Goal: Information Seeking & Learning: Find specific fact

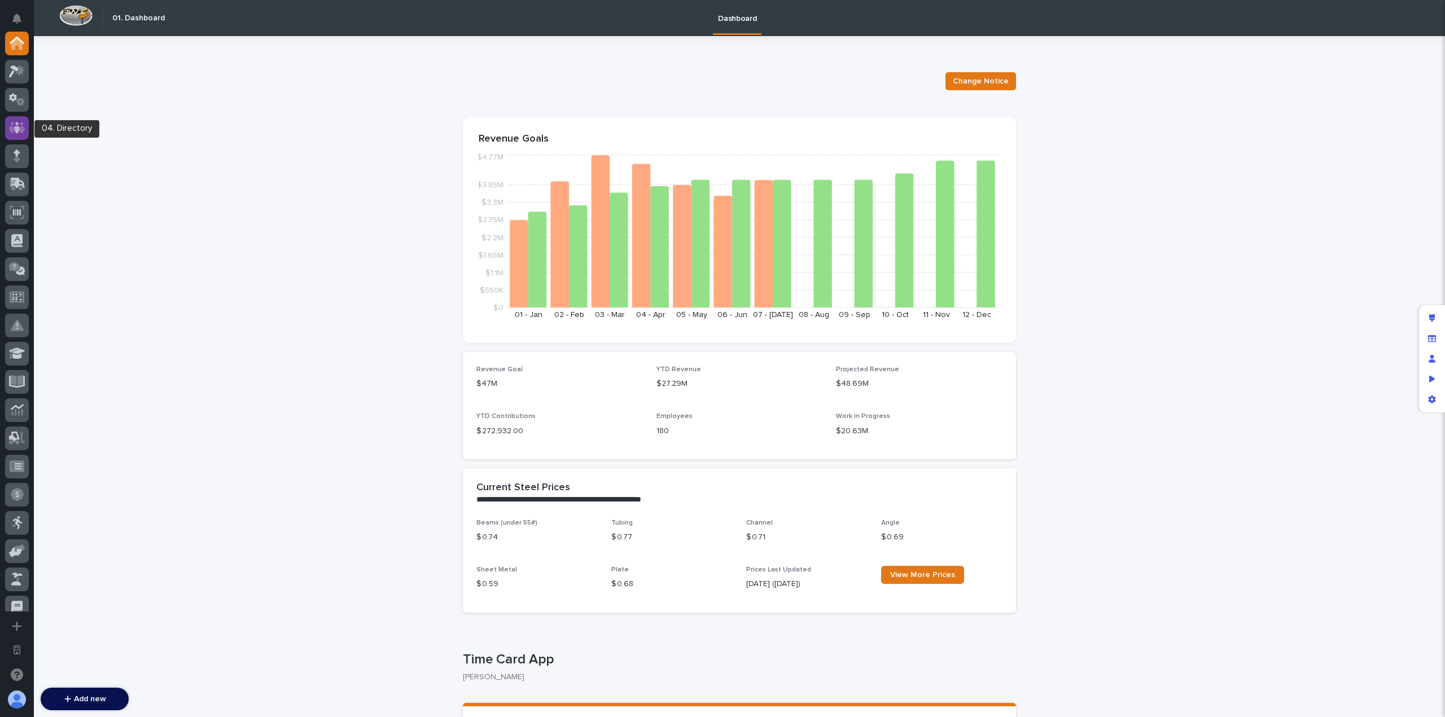
click at [21, 121] on icon at bounding box center [17, 127] width 16 height 13
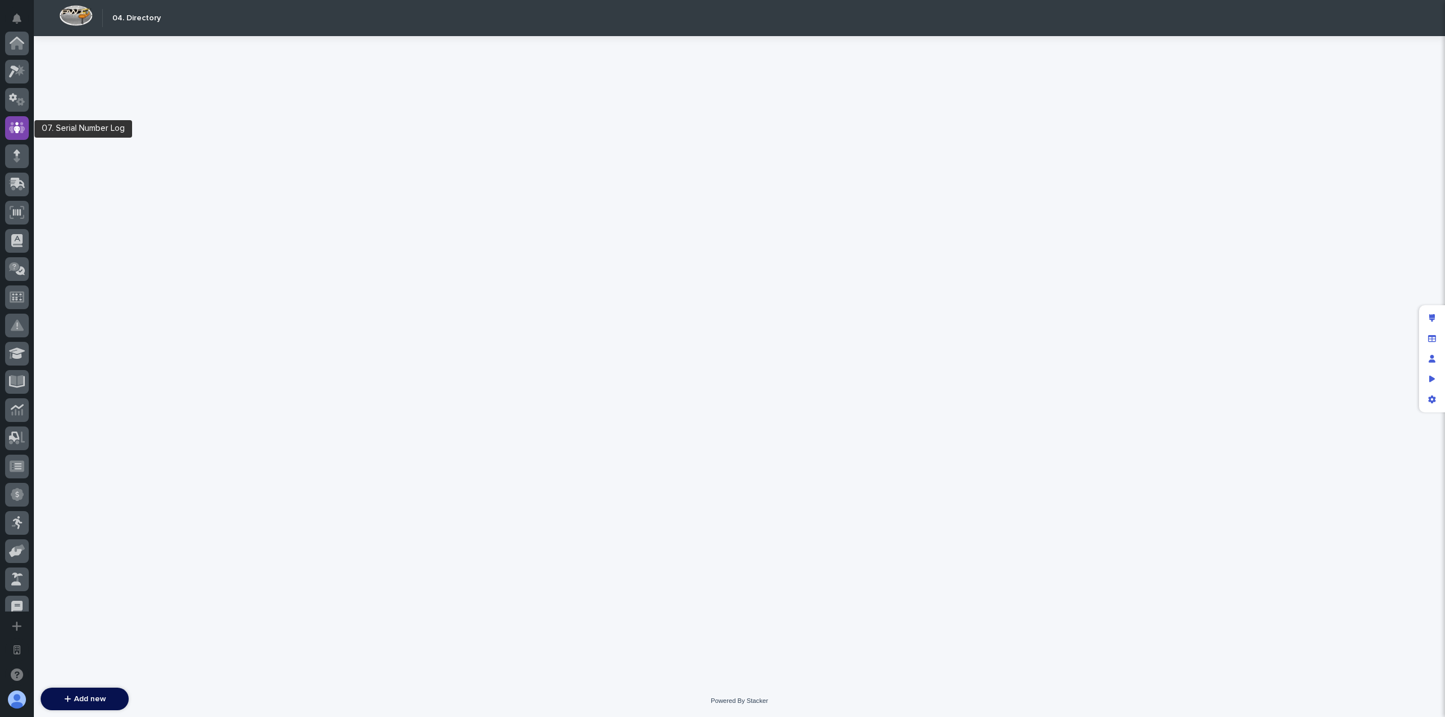
scroll to position [85, 0]
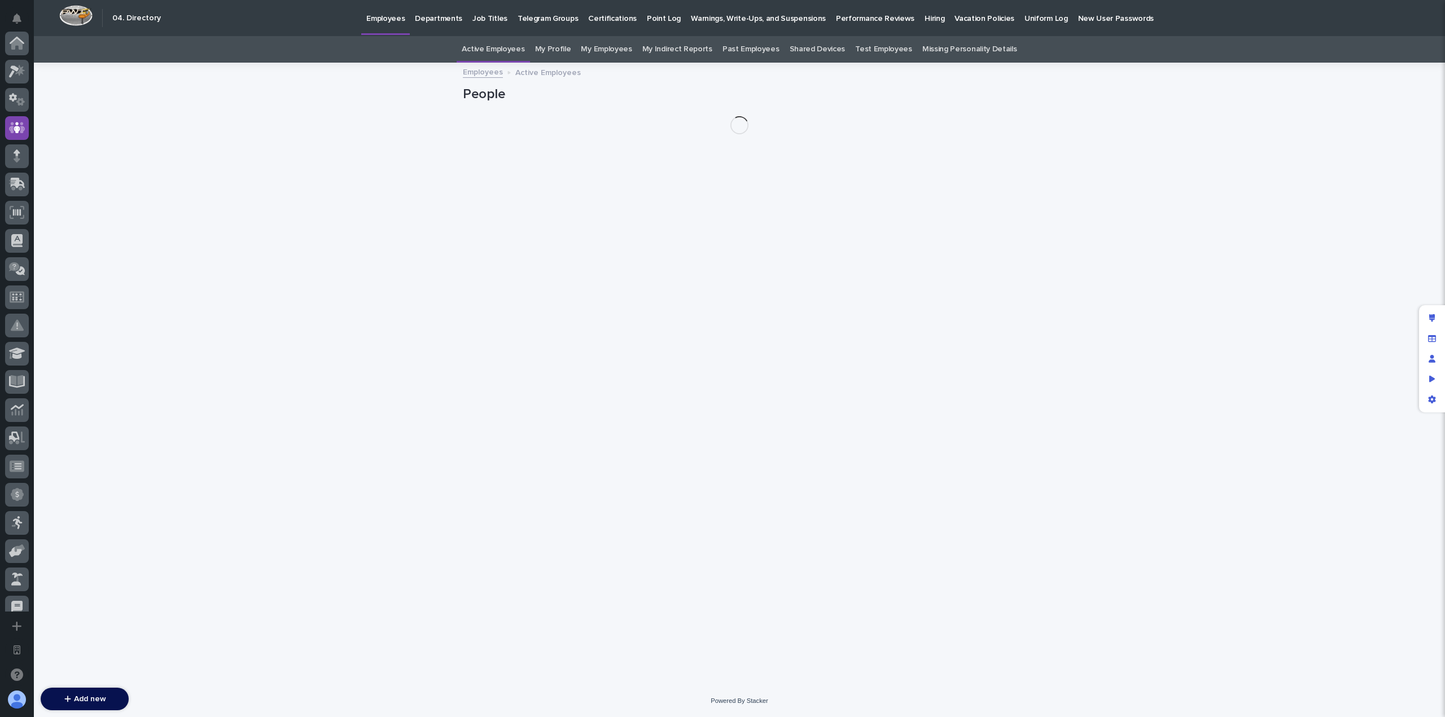
scroll to position [85, 0]
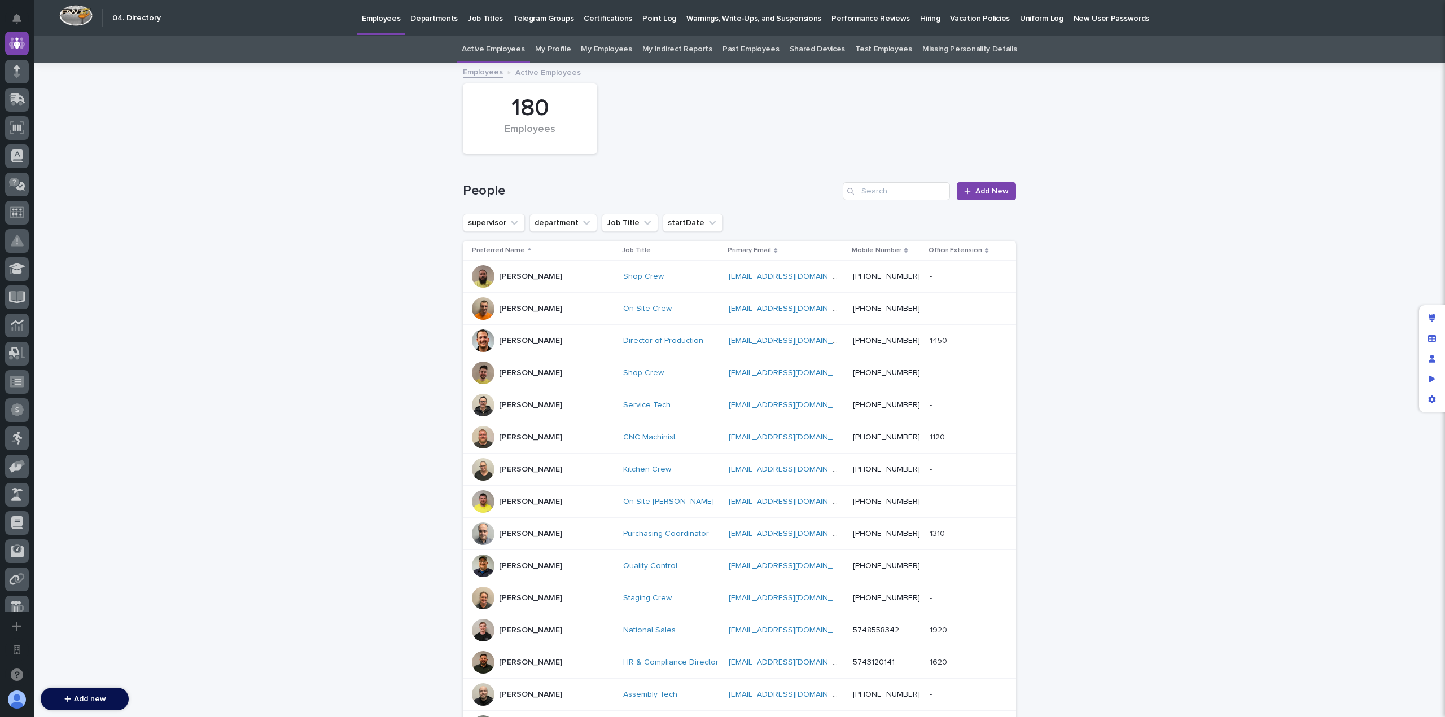
click at [832, 16] on p "Performance Reviews" at bounding box center [871, 12] width 78 height 24
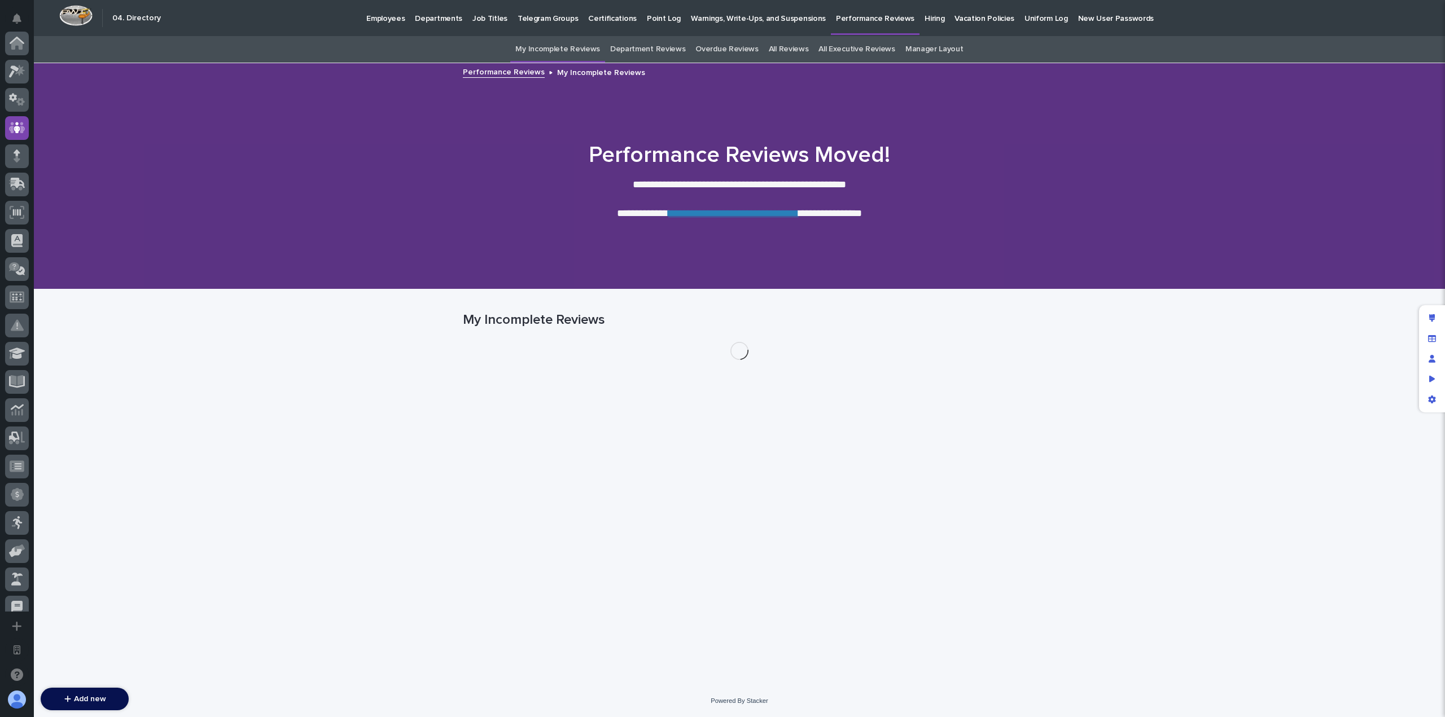
scroll to position [85, 0]
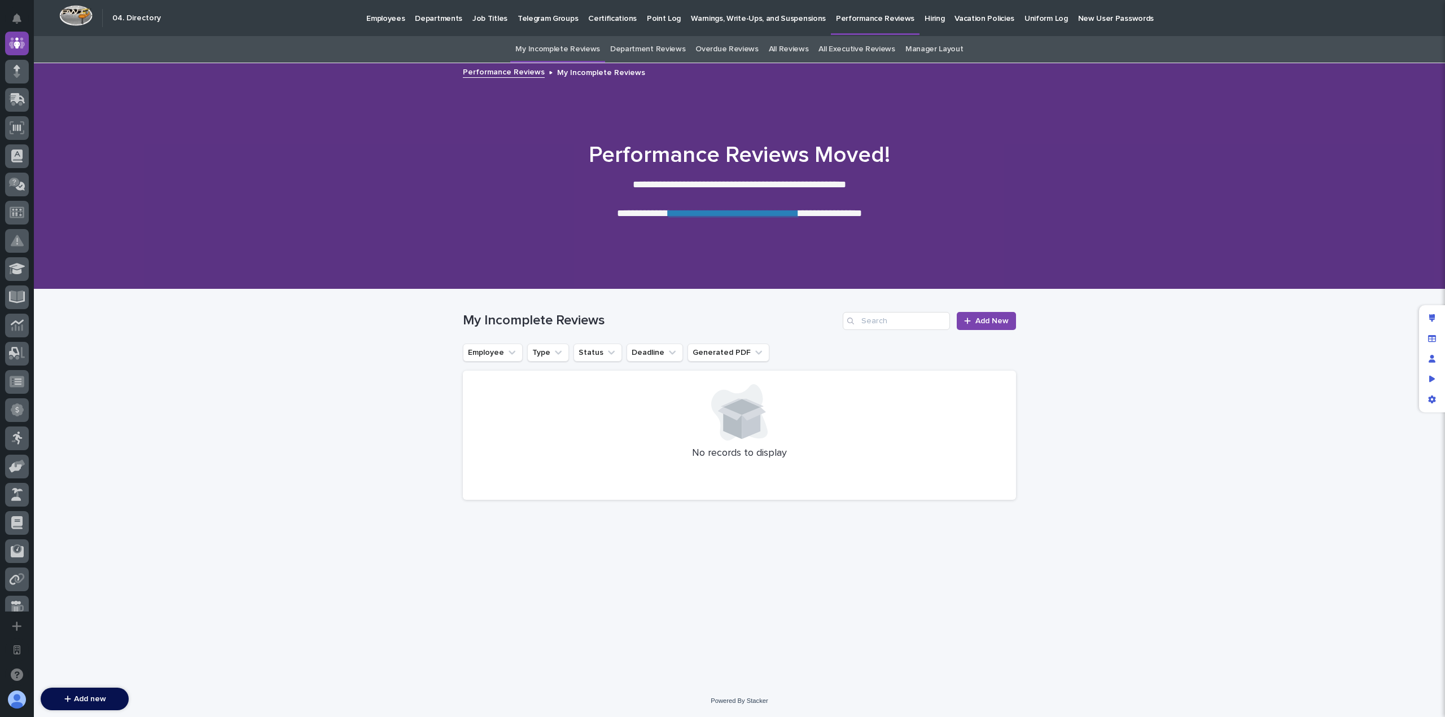
click at [382, 13] on p "Employees" at bounding box center [385, 12] width 38 height 24
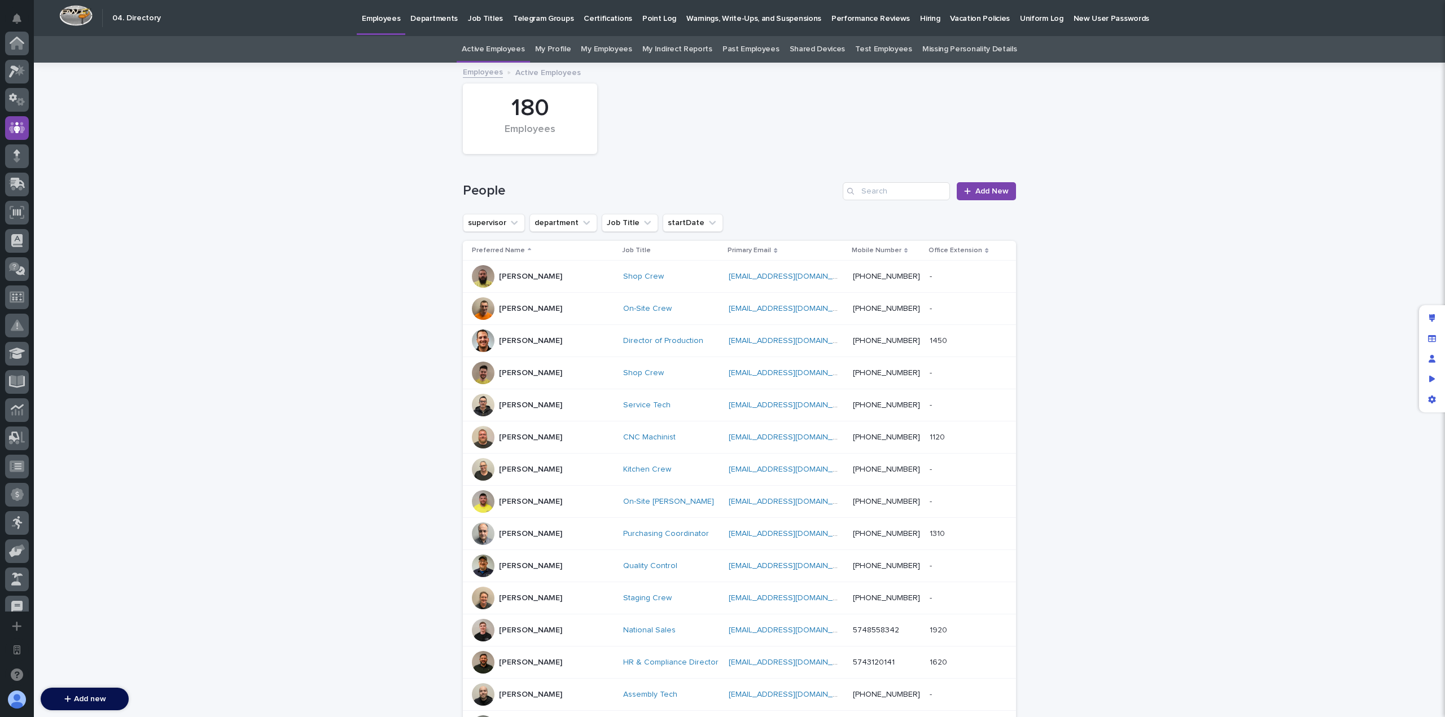
scroll to position [85, 0]
click at [884, 194] on input "Search" at bounding box center [896, 191] width 107 height 18
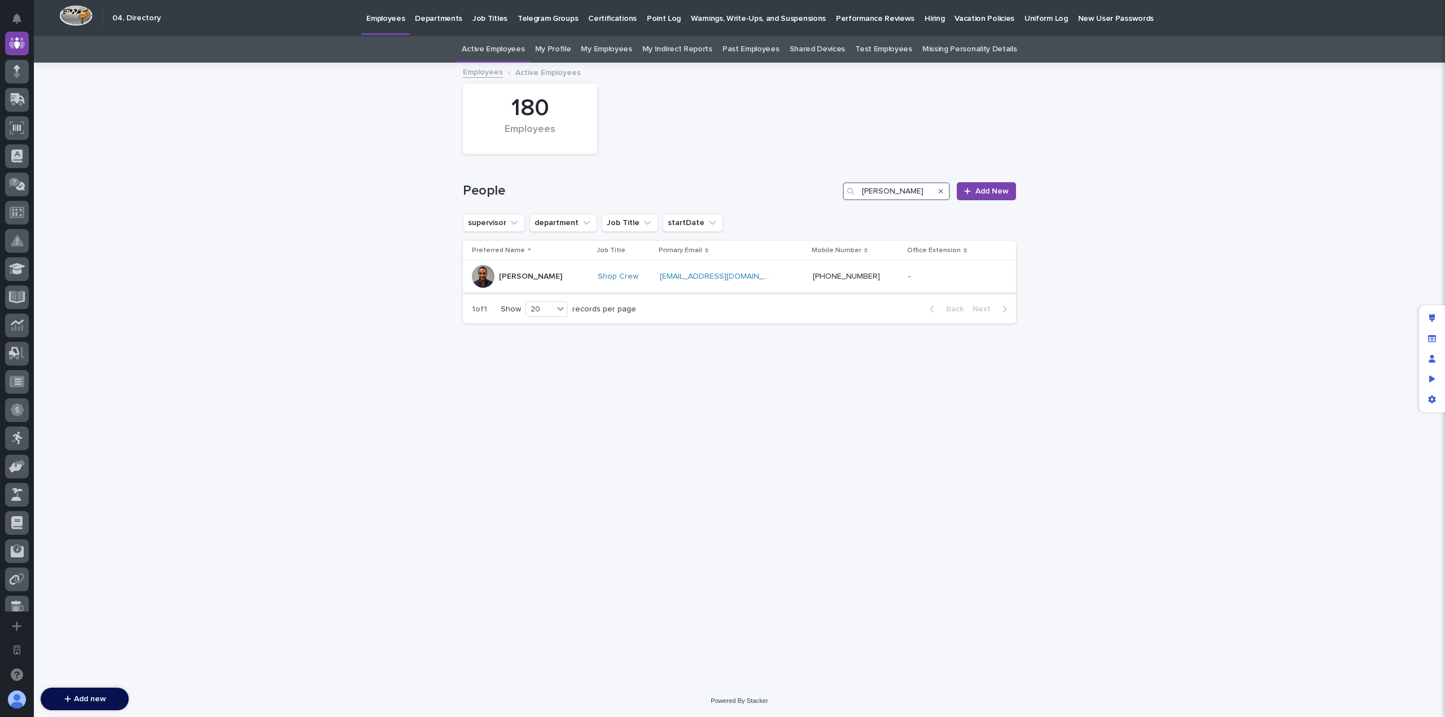
type input "dylan"
click at [561, 278] on div "Dylan Schlabach" at bounding box center [530, 276] width 117 height 23
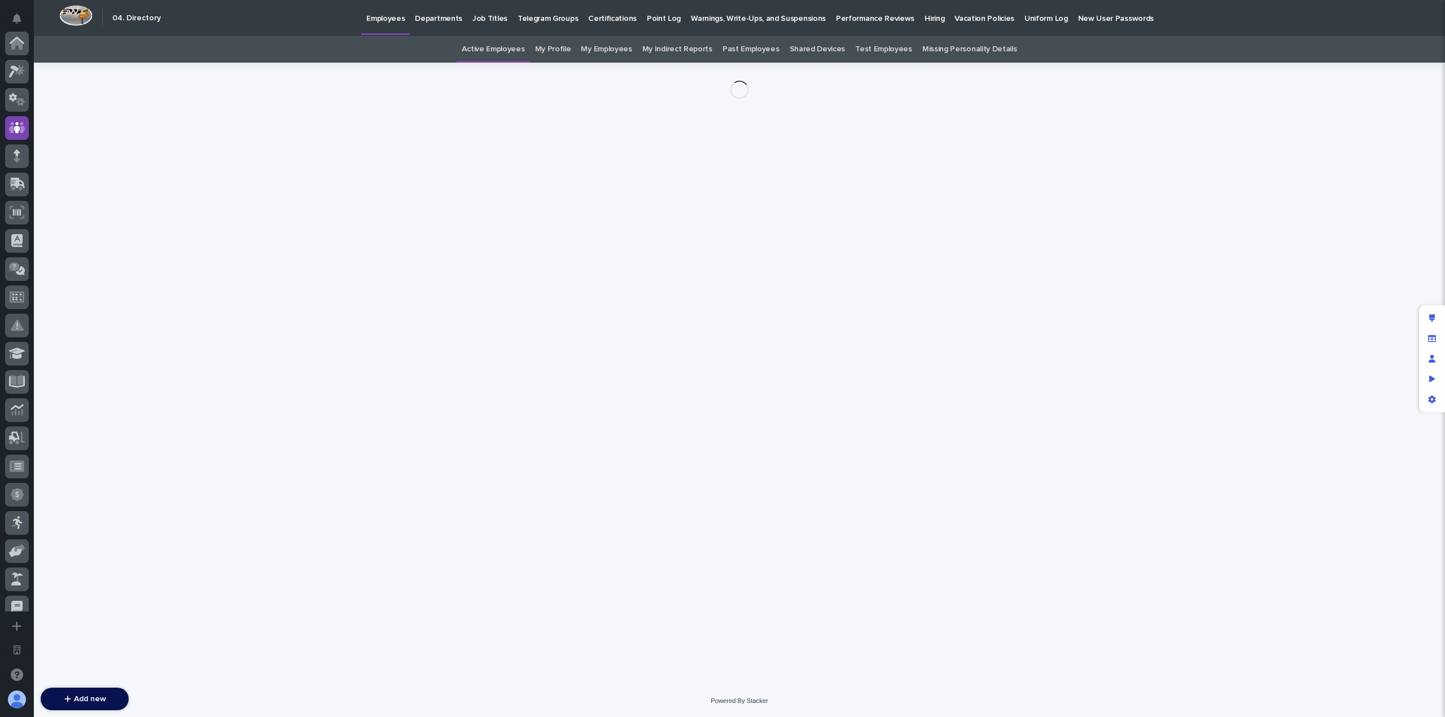
scroll to position [85, 0]
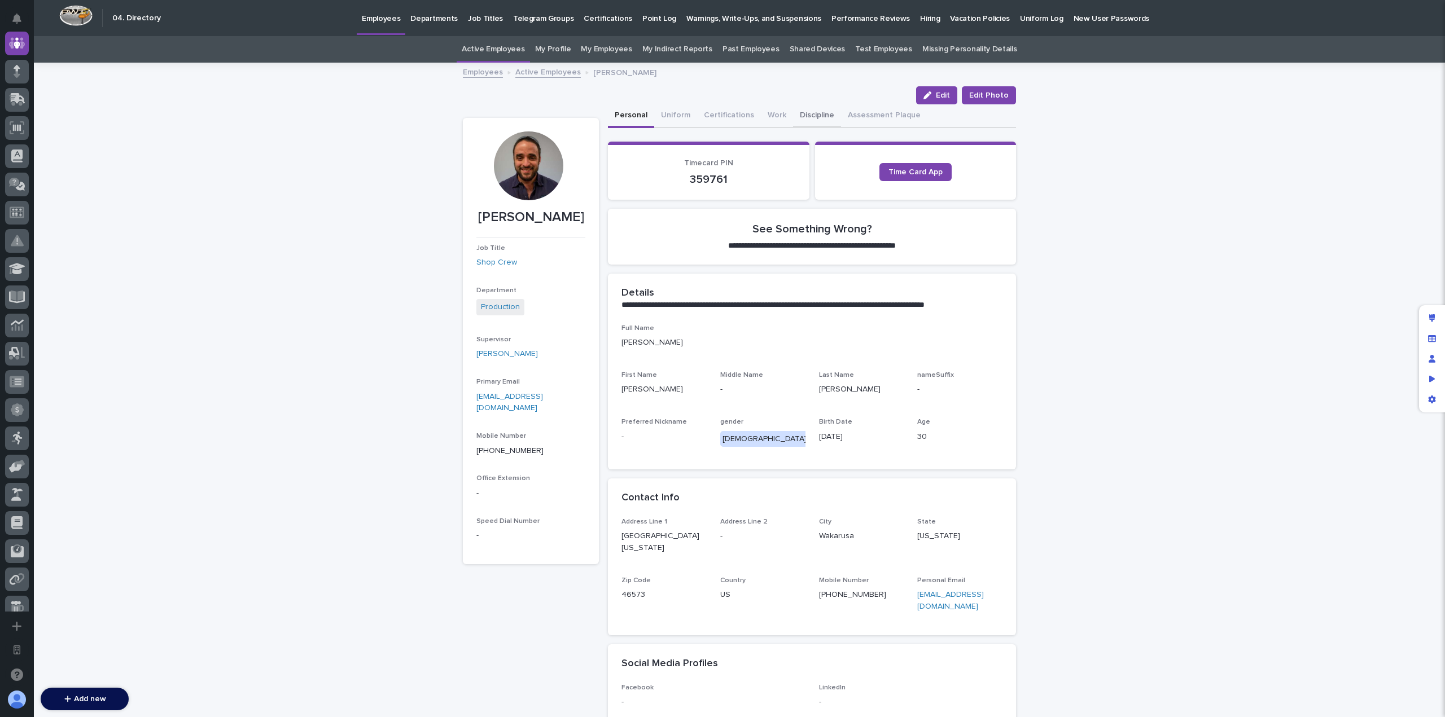
click at [797, 115] on button "Discipline" at bounding box center [817, 116] width 48 height 24
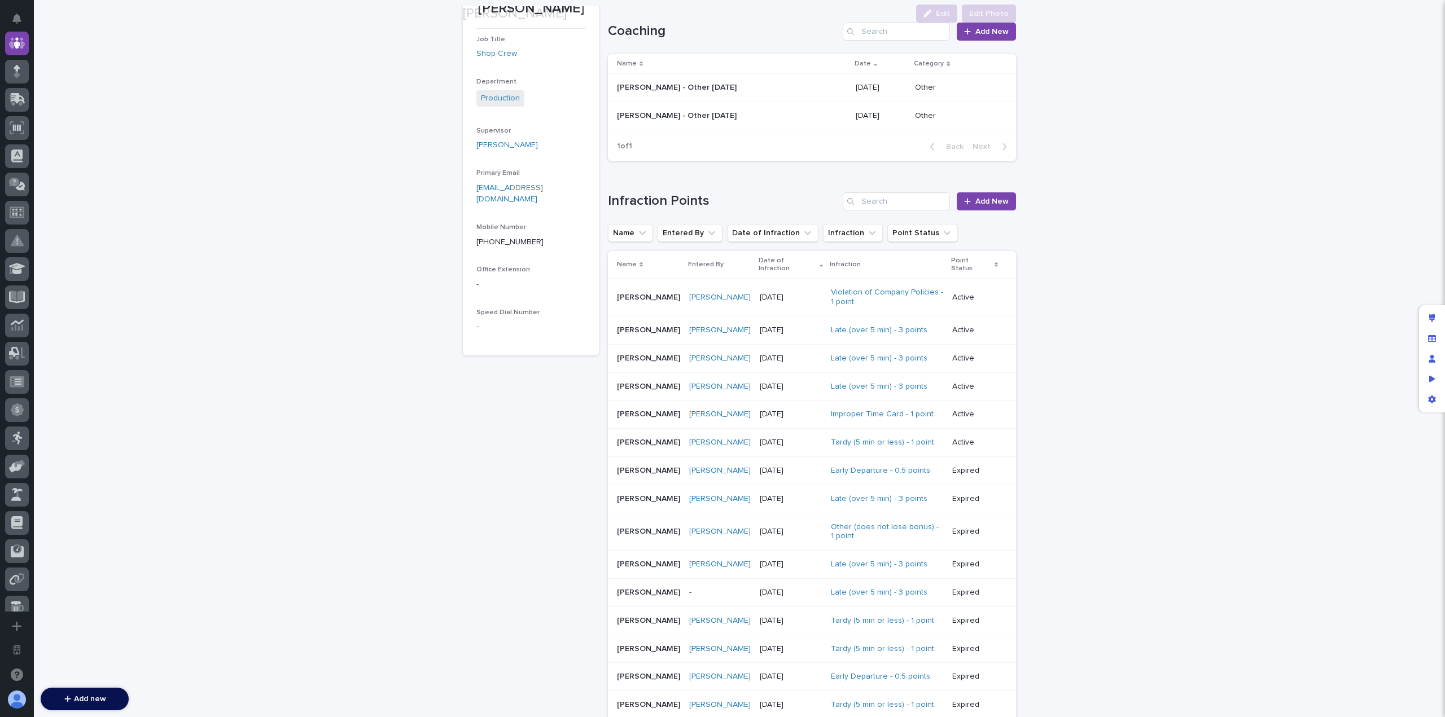
scroll to position [226, 0]
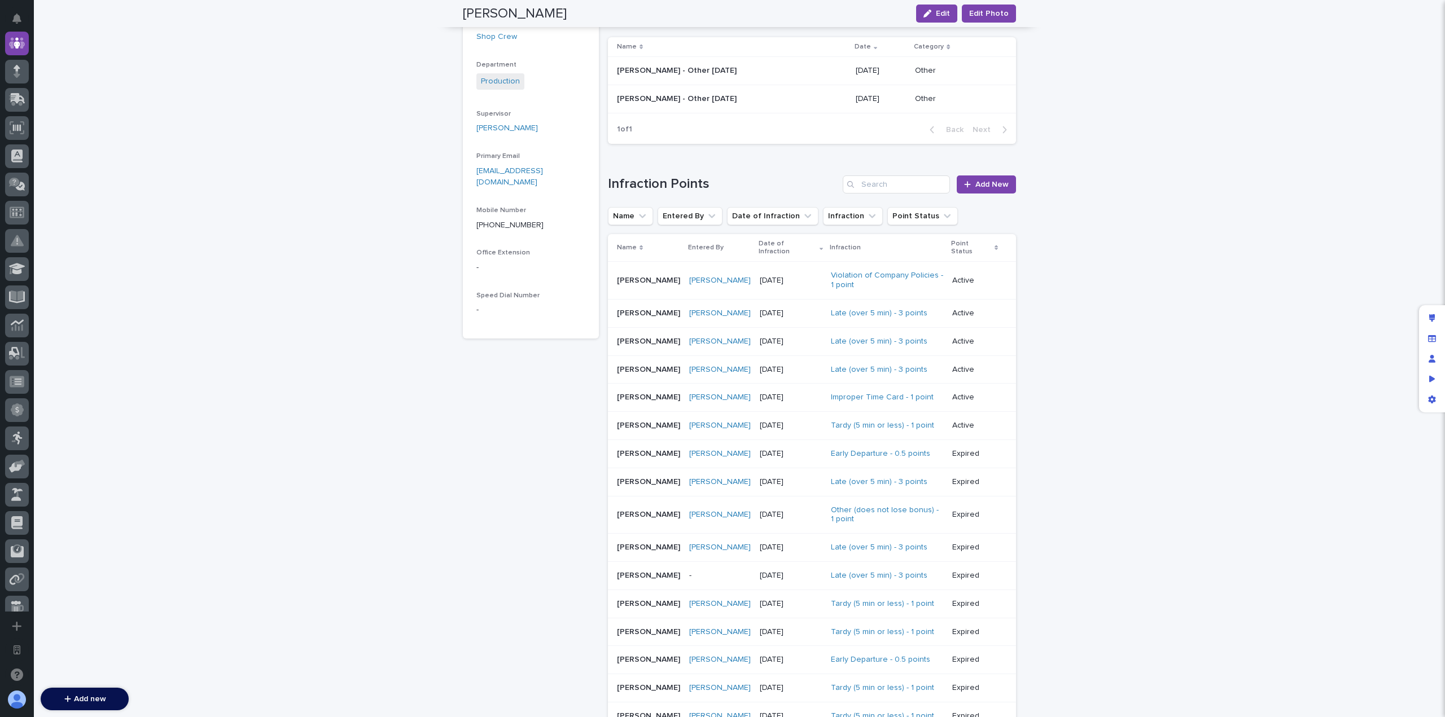
click at [776, 276] on p "08/11/2025" at bounding box center [791, 281] width 62 height 10
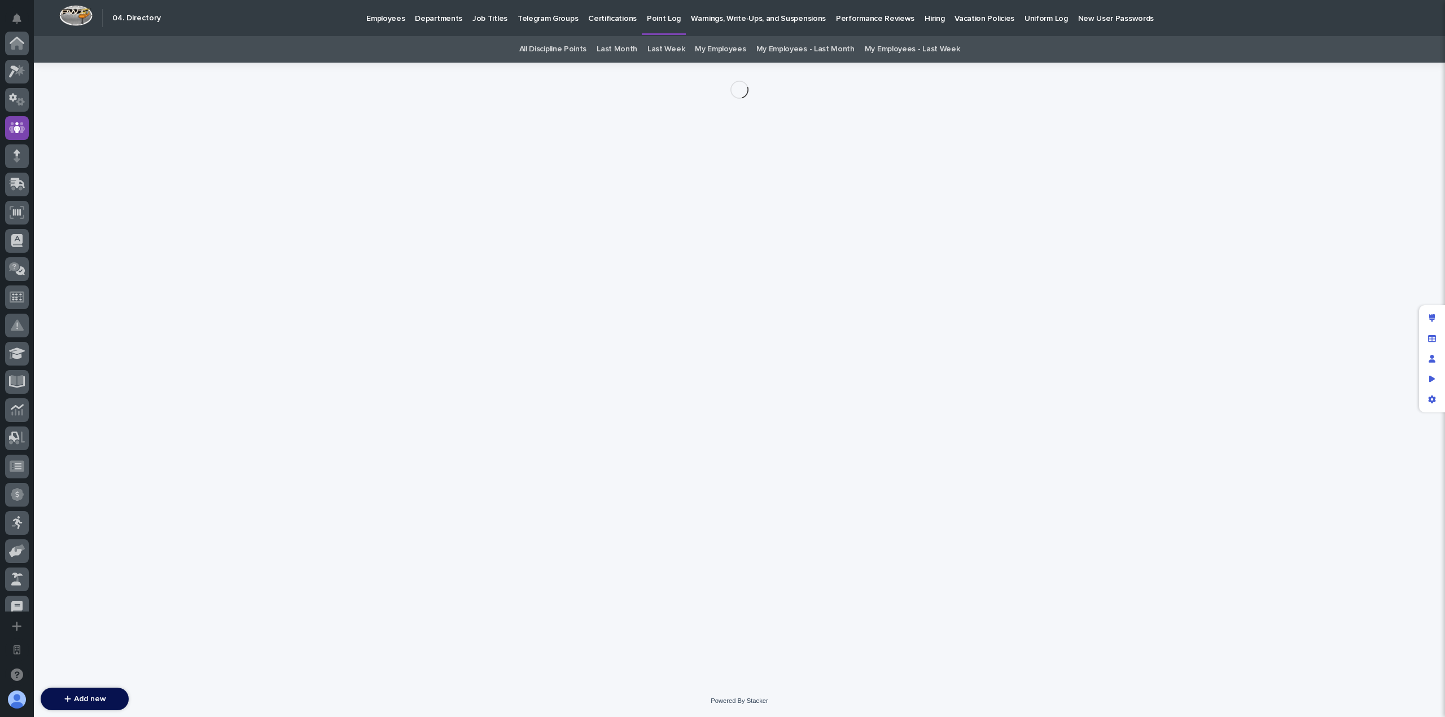
scroll to position [85, 0]
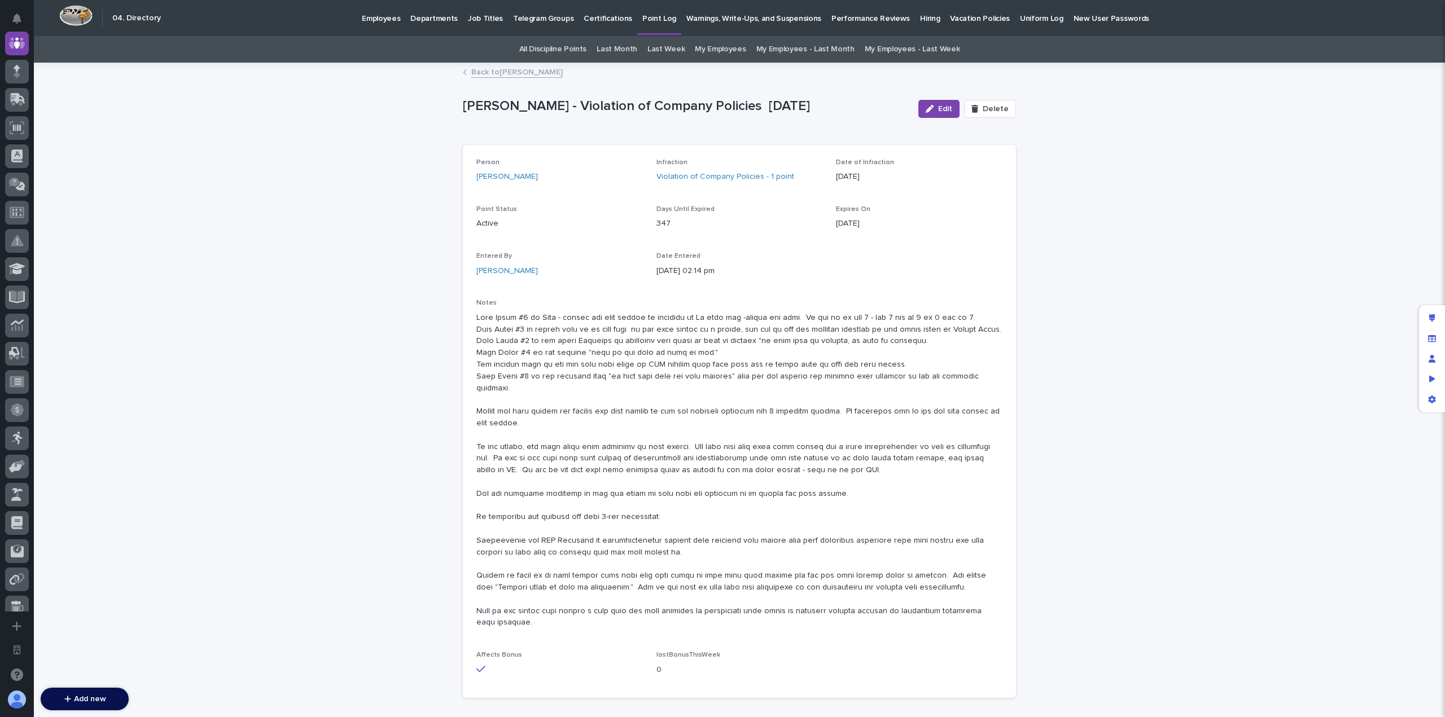
click at [553, 72] on link "Back to Dylan Schlabach" at bounding box center [516, 71] width 91 height 13
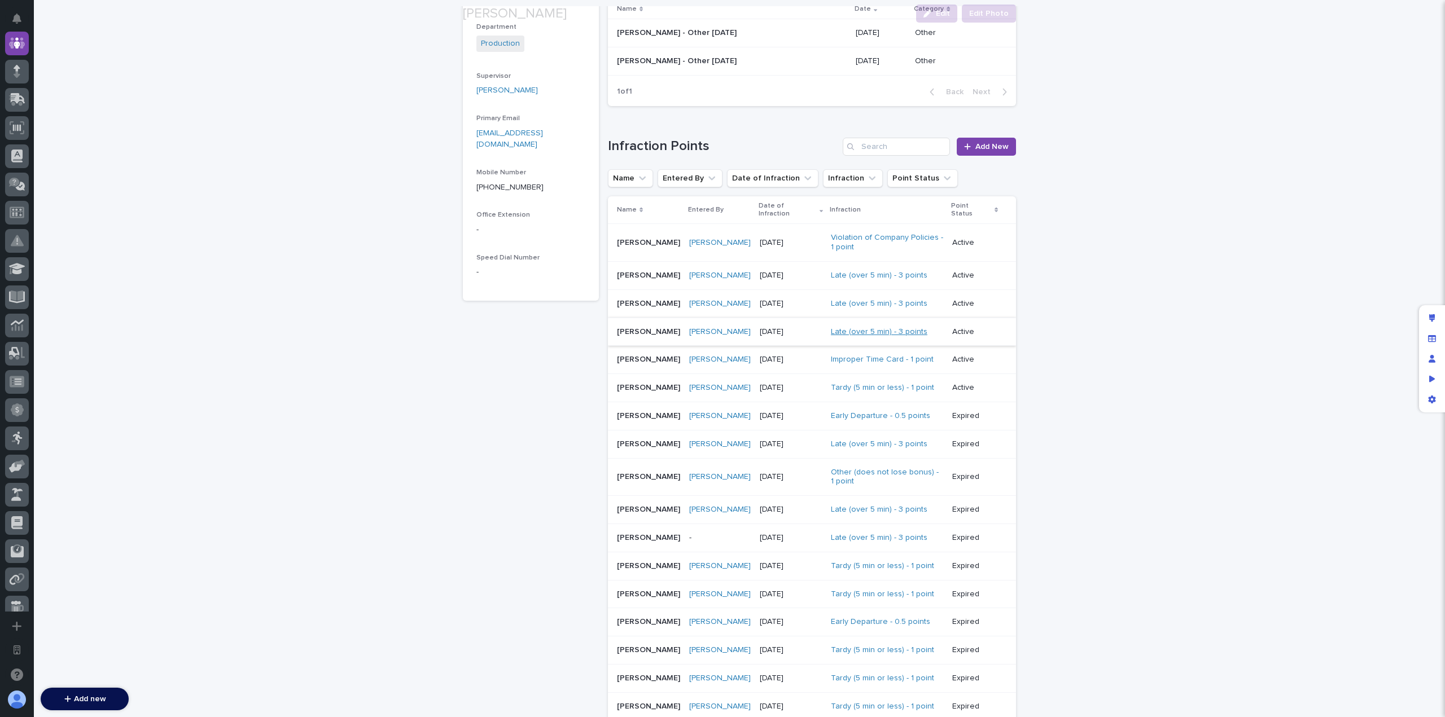
scroll to position [927, 0]
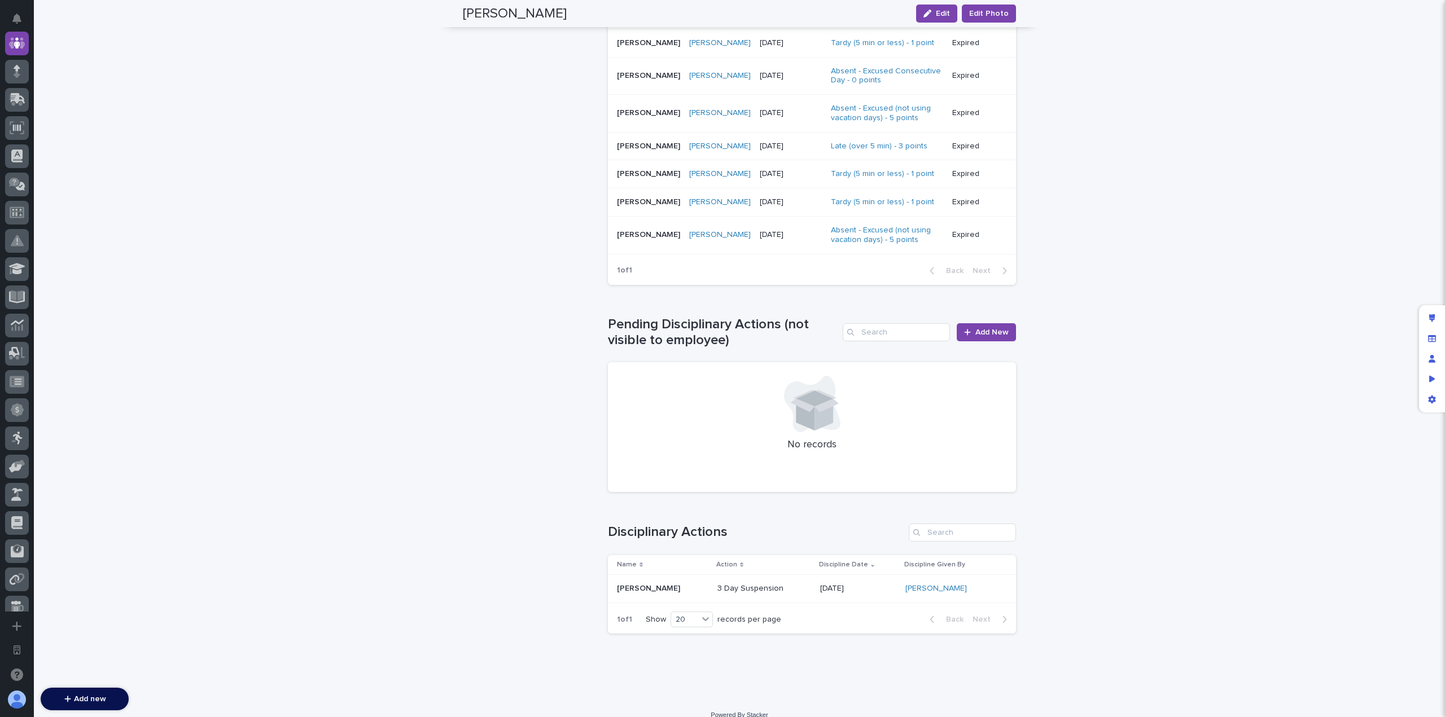
click at [727, 582] on div "3 Day Suspension" at bounding box center [764, 588] width 94 height 12
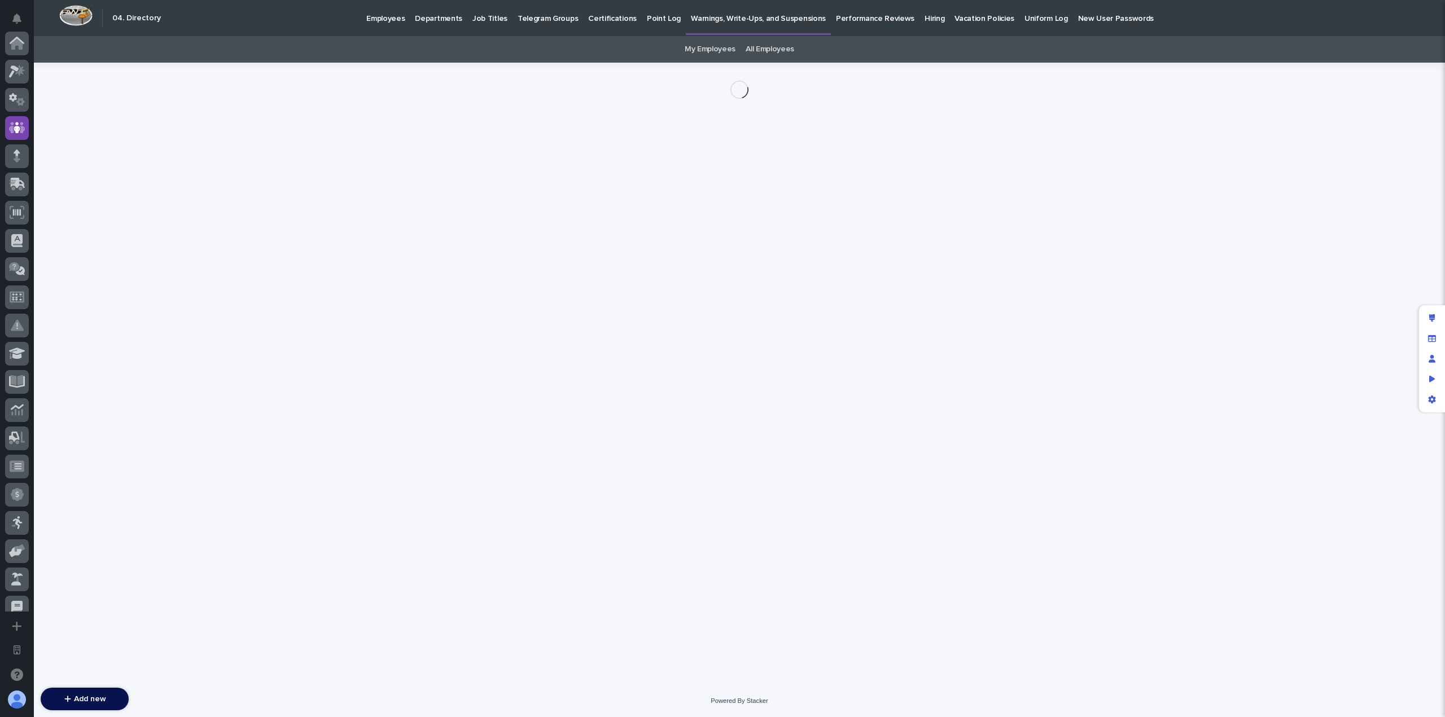
scroll to position [85, 0]
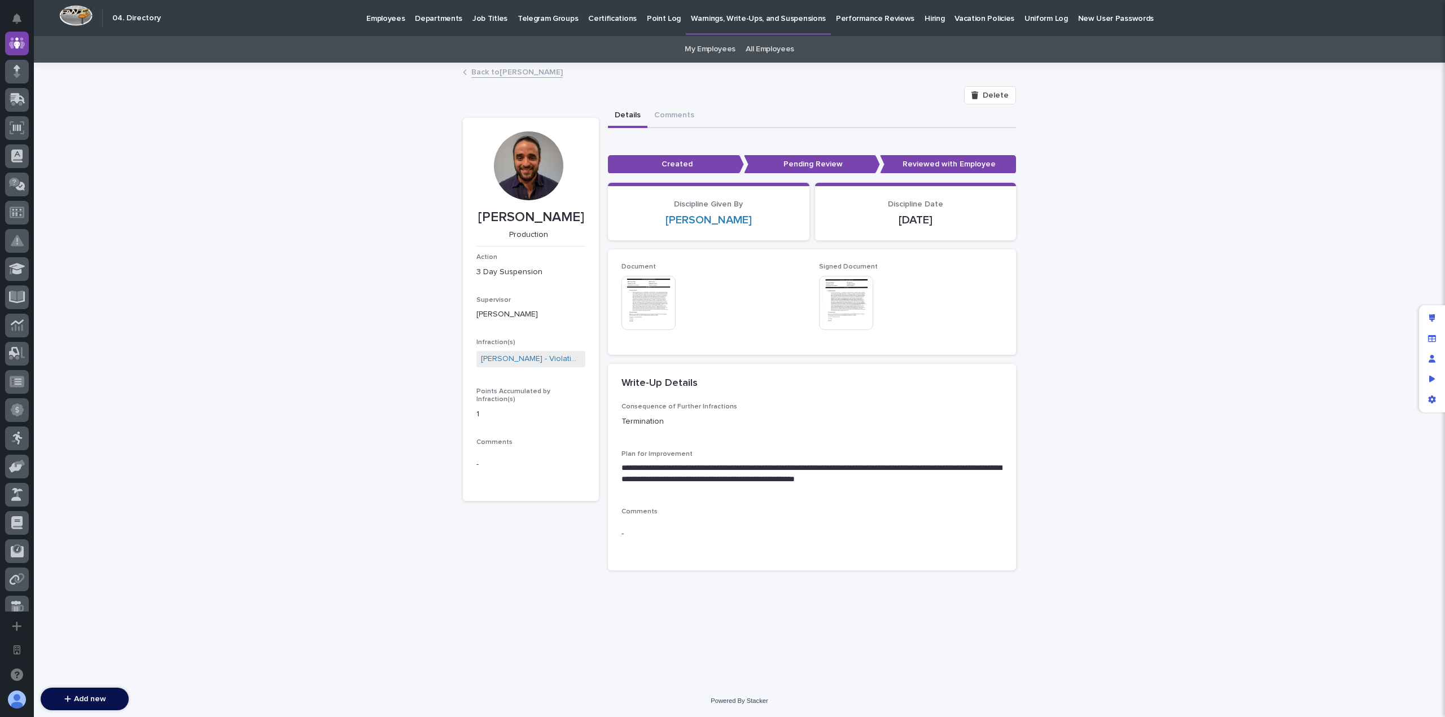
click at [544, 72] on link "Back to Dylan Schlabach" at bounding box center [516, 71] width 91 height 13
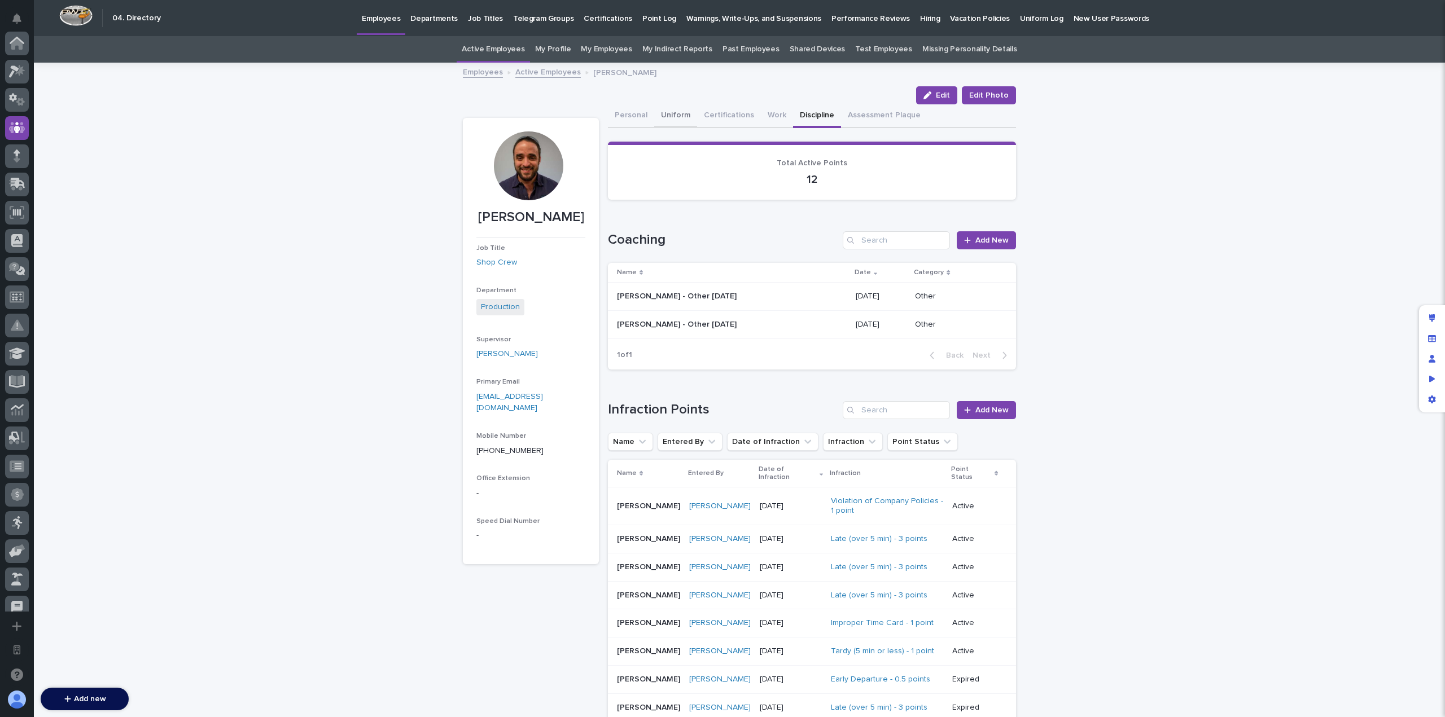
scroll to position [85, 0]
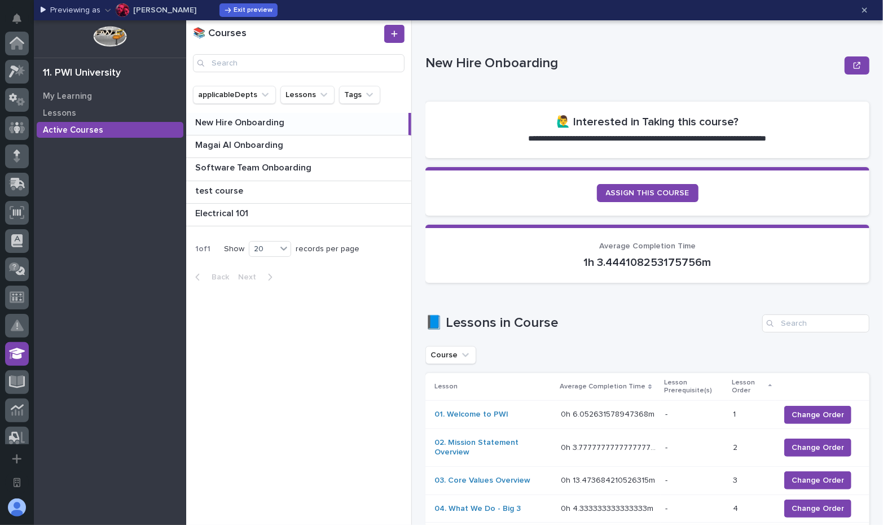
scroll to position [310, 0]
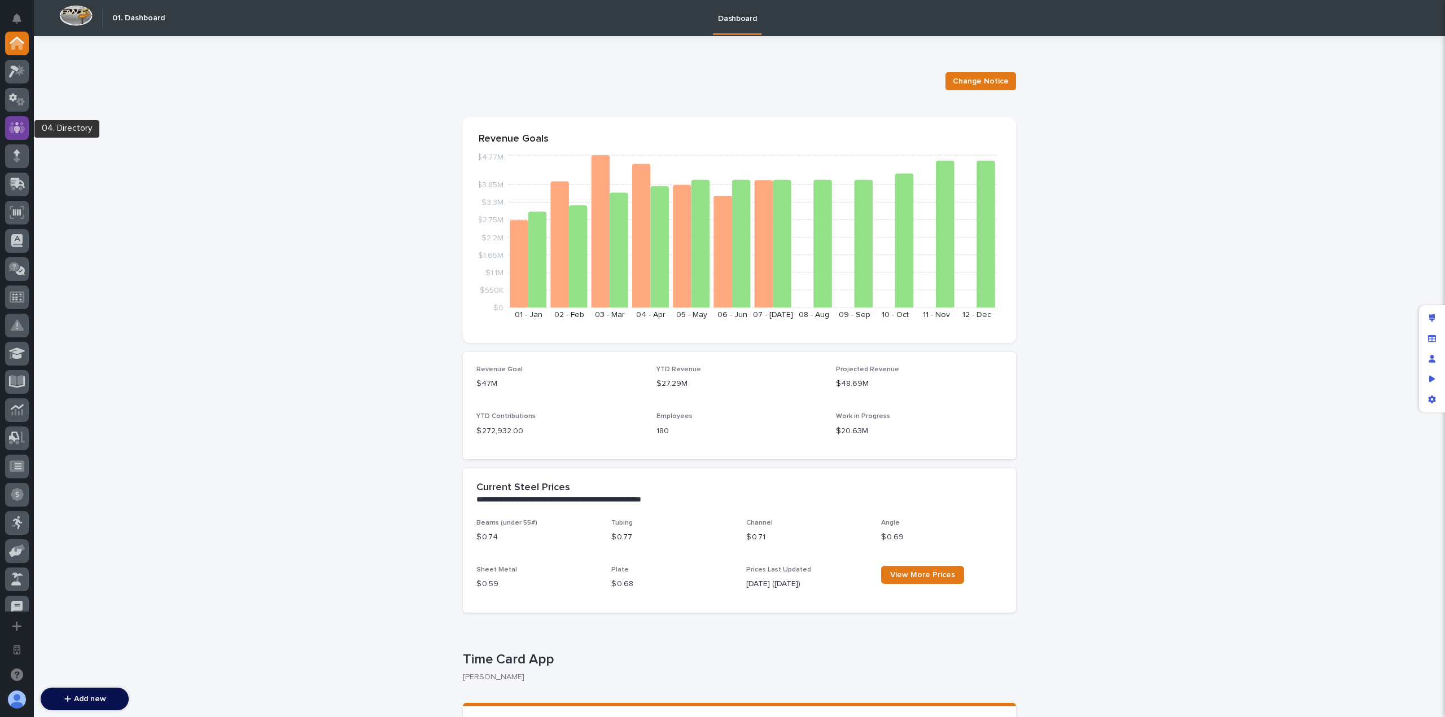
click at [11, 131] on icon at bounding box center [17, 127] width 16 height 11
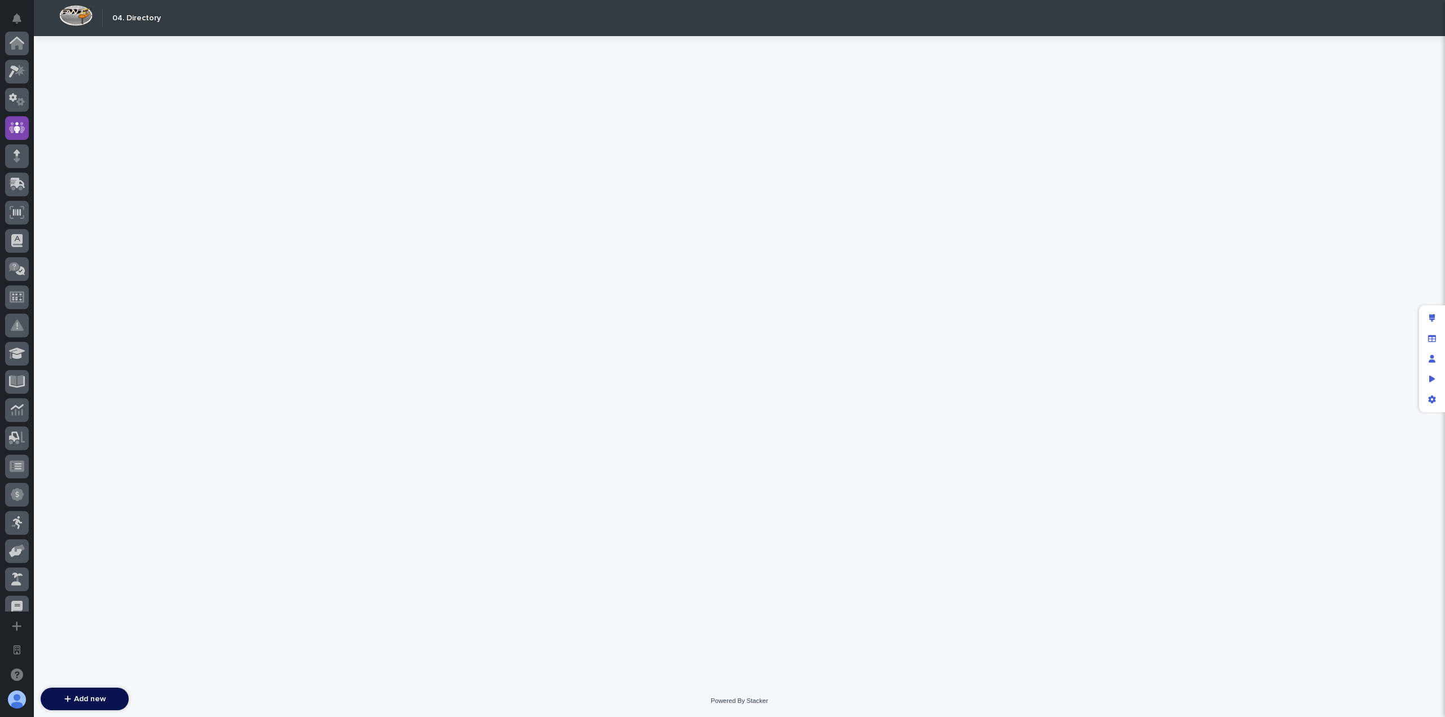
scroll to position [85, 0]
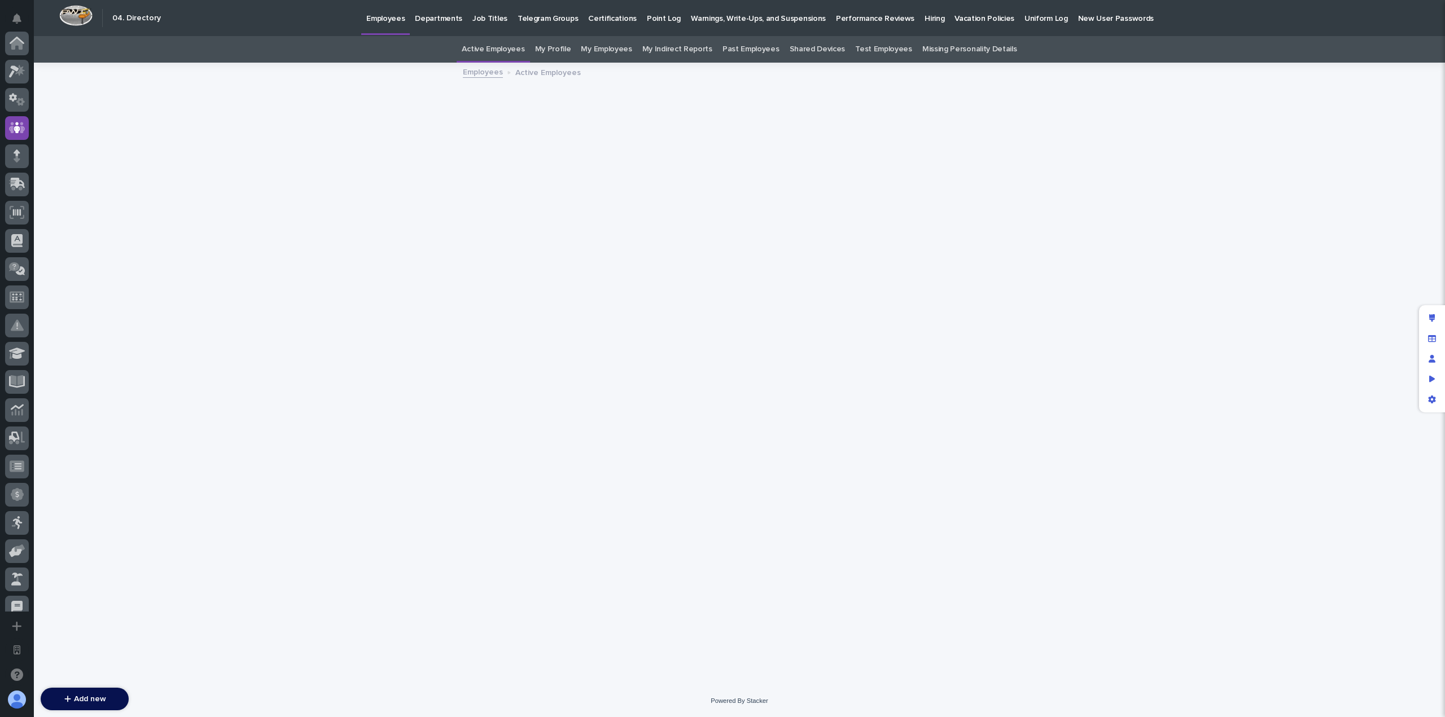
scroll to position [85, 0]
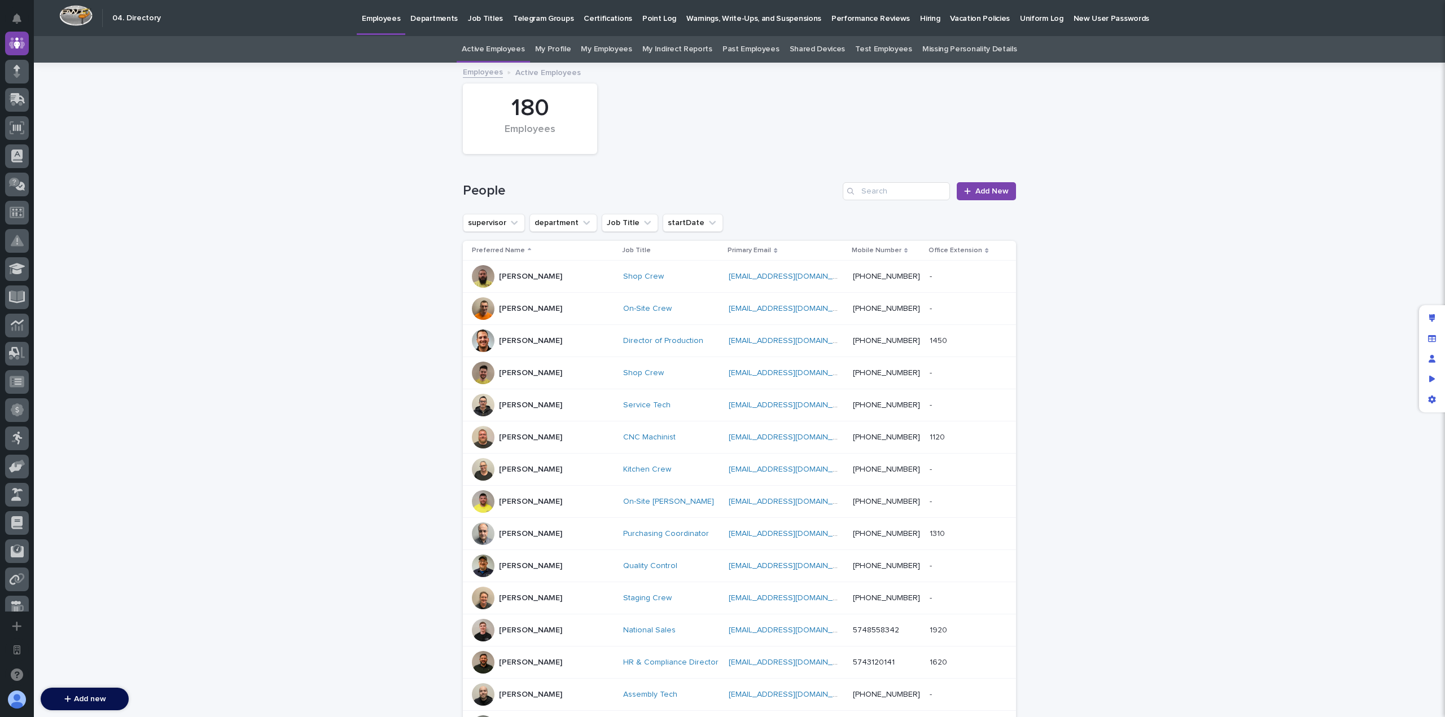
click at [575, 269] on div "[PERSON_NAME]" at bounding box center [543, 276] width 142 height 23
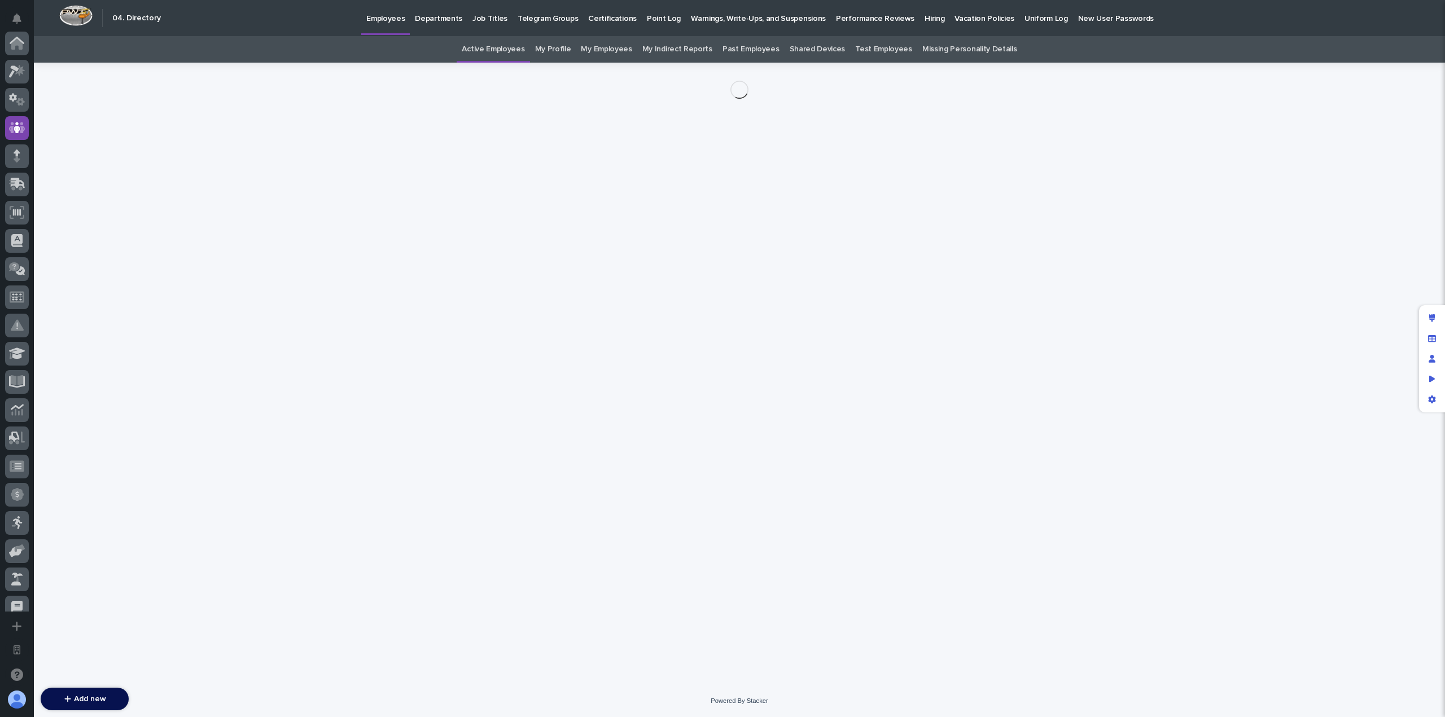
scroll to position [85, 0]
